Goal: Transaction & Acquisition: Obtain resource

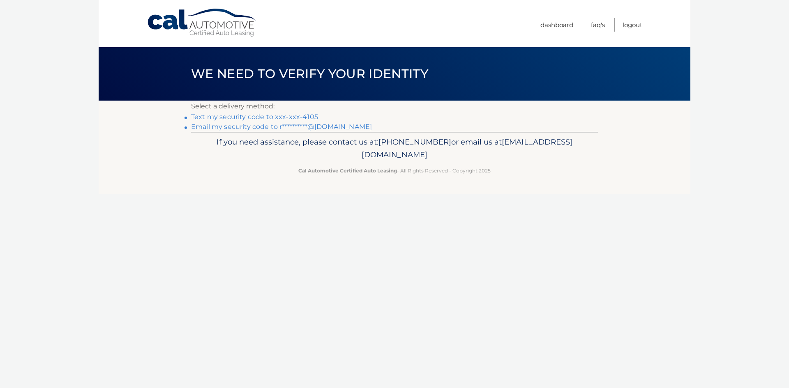
click at [309, 112] on div "**********" at bounding box center [394, 116] width 407 height 31
click at [309, 114] on link "Text my security code to xxx-xxx-4105" at bounding box center [254, 117] width 127 height 8
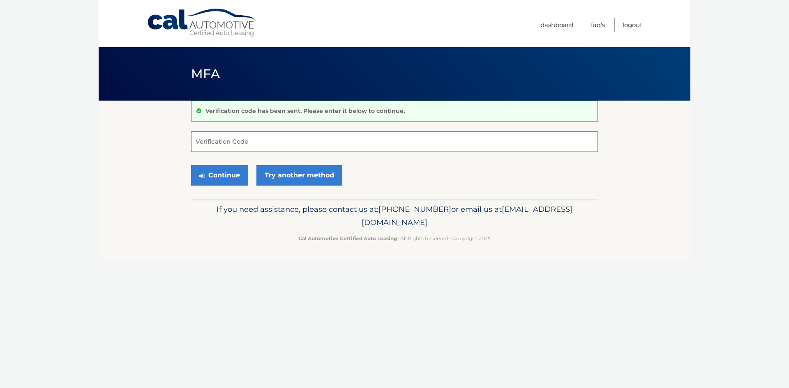
click at [405, 146] on input "Verification Code" at bounding box center [394, 142] width 407 height 21
type input "857040"
click at [191, 165] on button "Continue" at bounding box center [219, 175] width 57 height 21
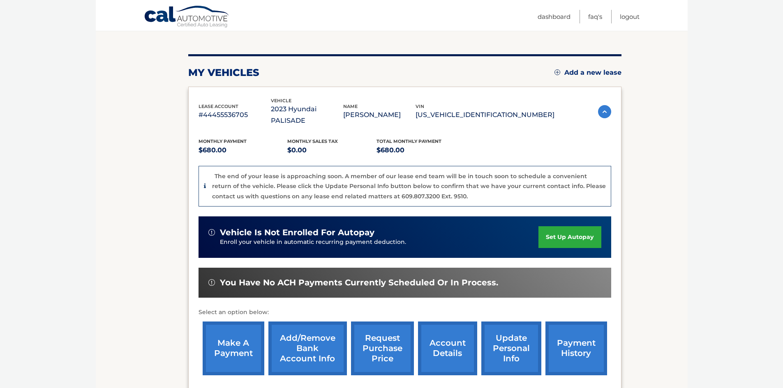
scroll to position [123, 0]
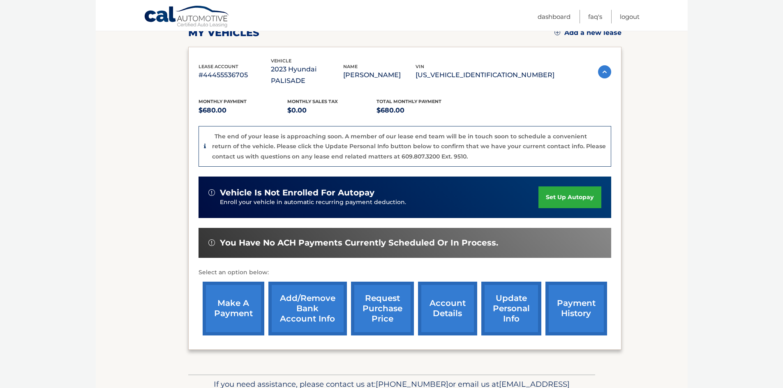
click at [364, 309] on link "request purchase price" at bounding box center [382, 309] width 63 height 54
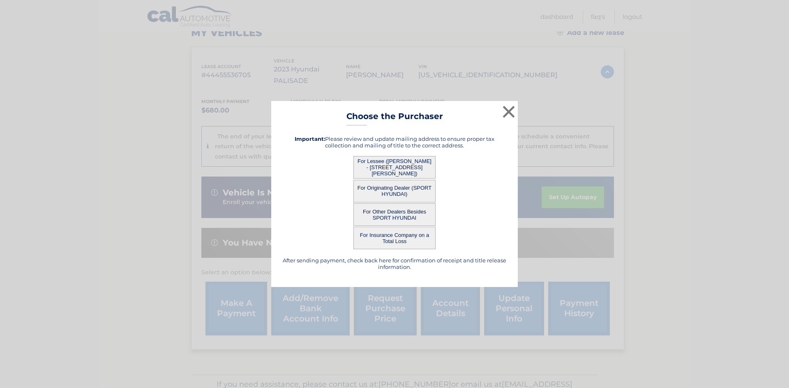
click at [407, 169] on button "For Lessee (MOHAMED MOHAMMED ASLAM - 211 CRYSTAL LAKE DR, , EGG HARBOR TWP, NJ …" at bounding box center [394, 167] width 82 height 23
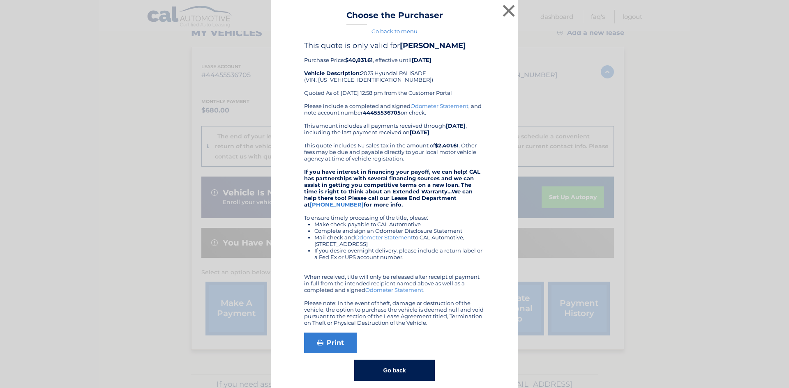
click at [383, 376] on button "Go back" at bounding box center [394, 370] width 80 height 21
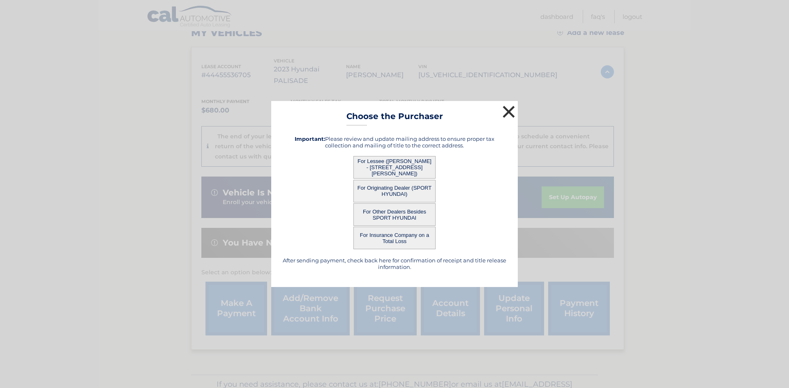
click at [510, 112] on button "×" at bounding box center [509, 112] width 16 height 16
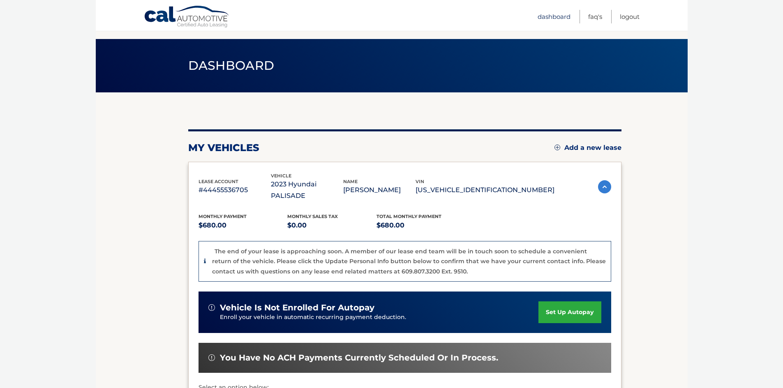
scroll to position [8, 0]
